Goal: Navigation & Orientation: Find specific page/section

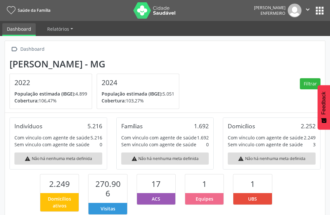
click at [323, 12] on button "apps" at bounding box center [319, 10] width 11 height 11
click at [310, 9] on icon "" at bounding box center [307, 9] width 7 height 7
click at [309, 9] on icon "" at bounding box center [307, 9] width 7 height 7
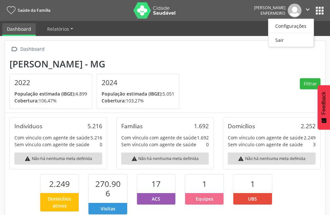
click at [309, 9] on icon "" at bounding box center [307, 9] width 7 height 7
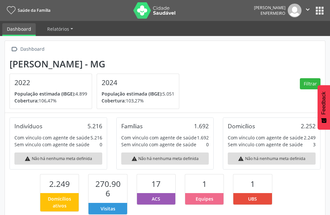
click at [309, 9] on icon "" at bounding box center [307, 9] width 7 height 7
click at [321, 10] on button "apps" at bounding box center [319, 10] width 11 height 11
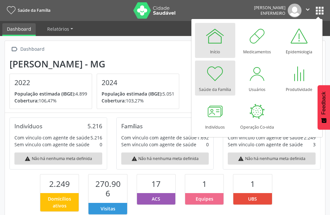
click at [216, 49] on div "Início" at bounding box center [215, 50] width 10 height 9
